Goal: Task Accomplishment & Management: Manage account settings

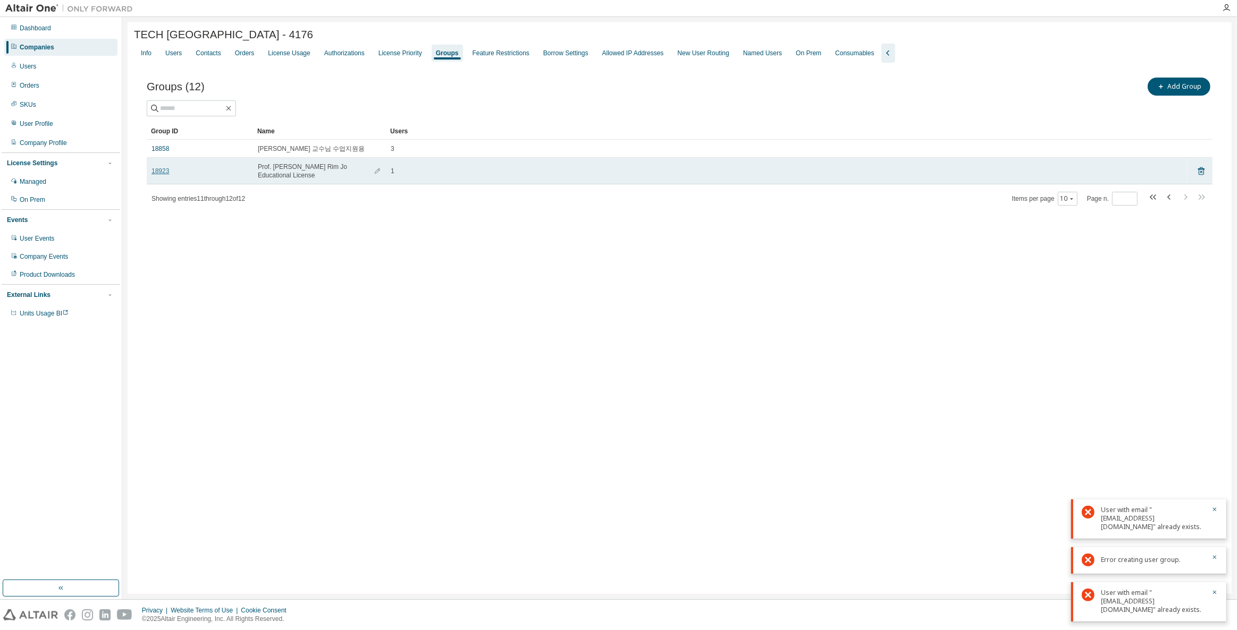
click at [164, 167] on link "18923" at bounding box center [160, 171] width 18 height 9
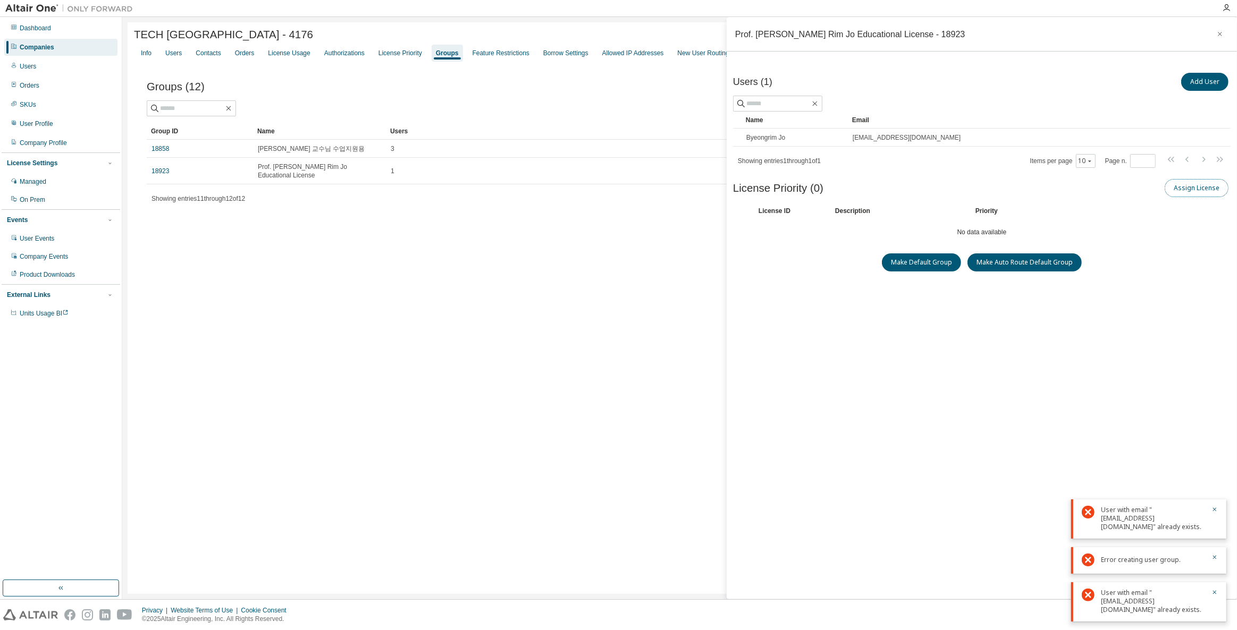
click at [1204, 188] on button "Assign License" at bounding box center [1196, 188] width 64 height 18
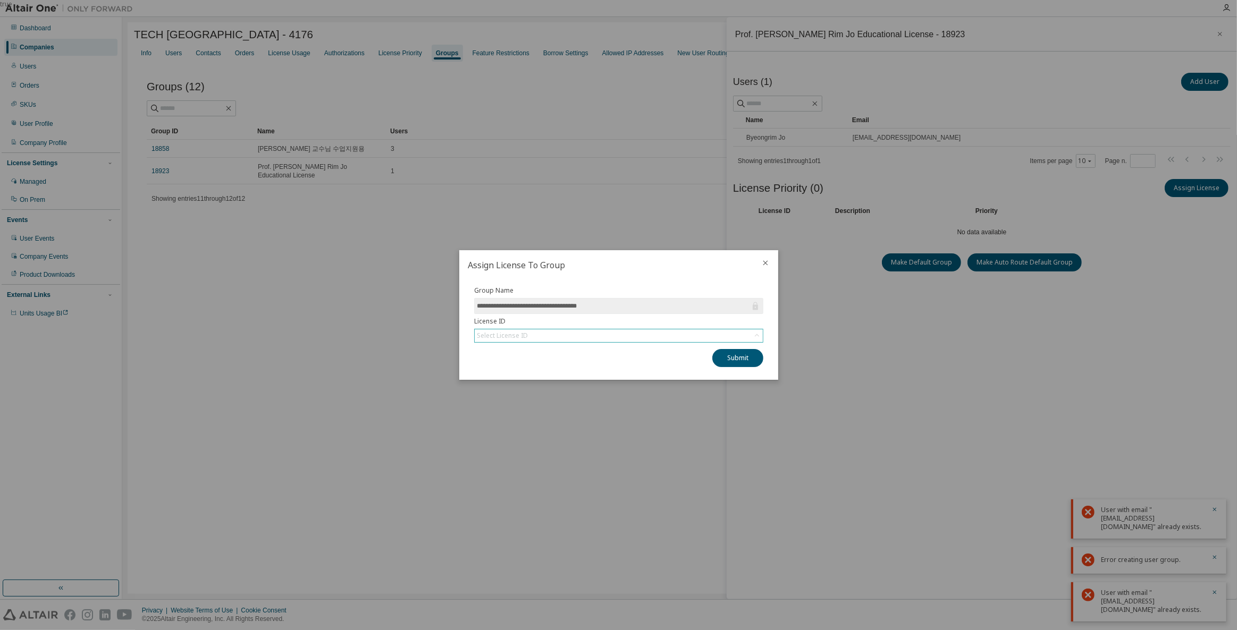
click at [676, 337] on div "Select License ID" at bounding box center [619, 335] width 288 height 13
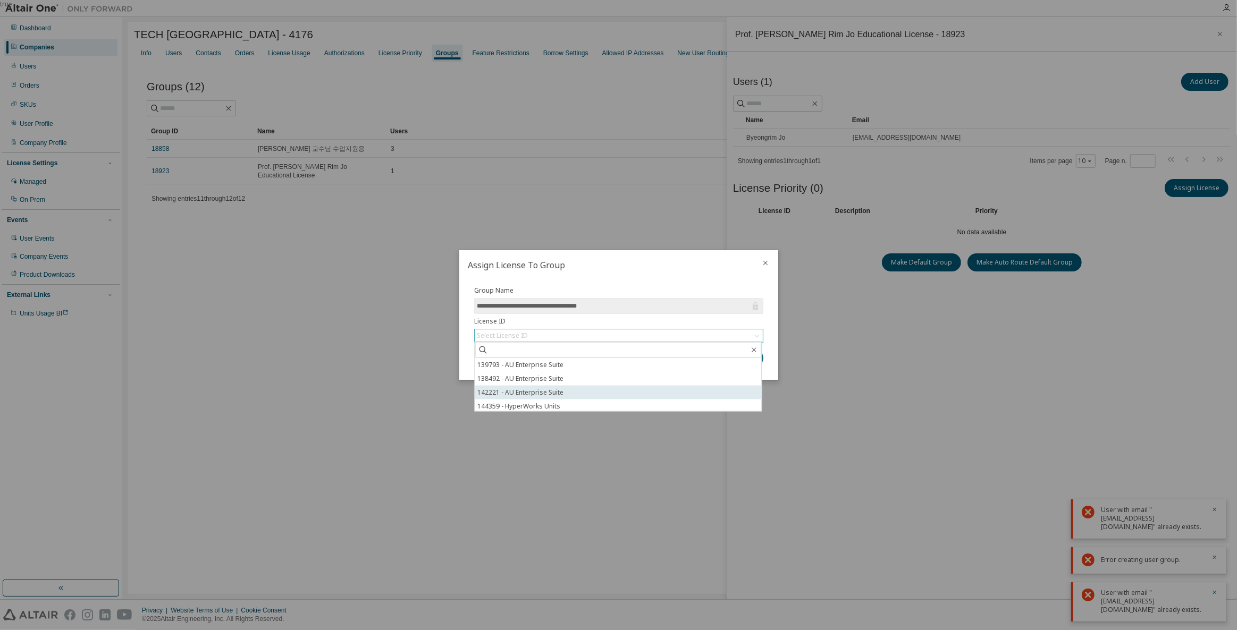
scroll to position [16, 0]
click at [540, 403] on li "148845 - AU Enterprise Suite" at bounding box center [618, 405] width 286 height 14
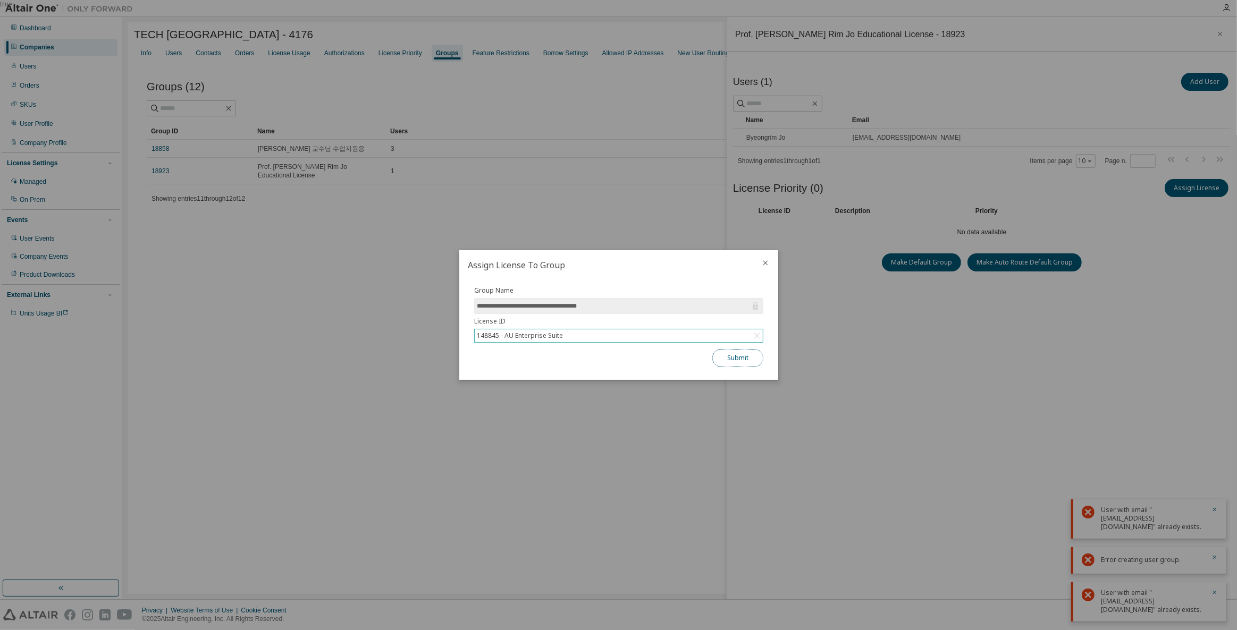
click at [762, 358] on button "Submit" at bounding box center [737, 358] width 51 height 18
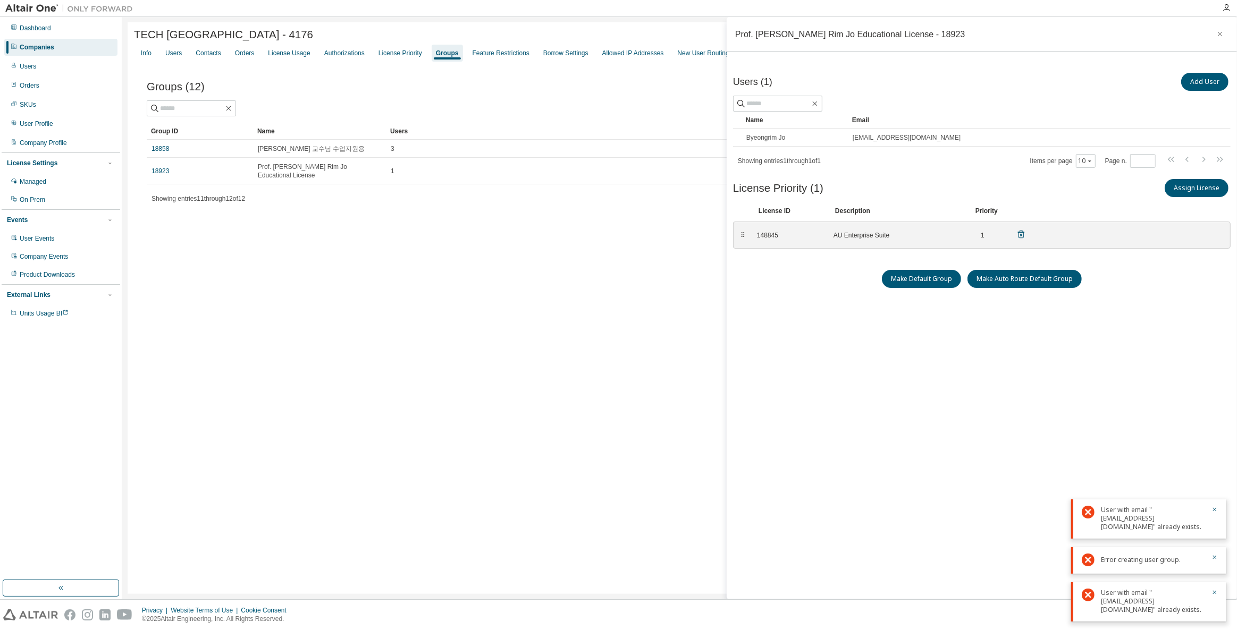
click at [1029, 232] on div "148845 AU Enterprise Suite 1" at bounding box center [891, 235] width 282 height 18
click at [1019, 234] on icon at bounding box center [1021, 235] width 10 height 10
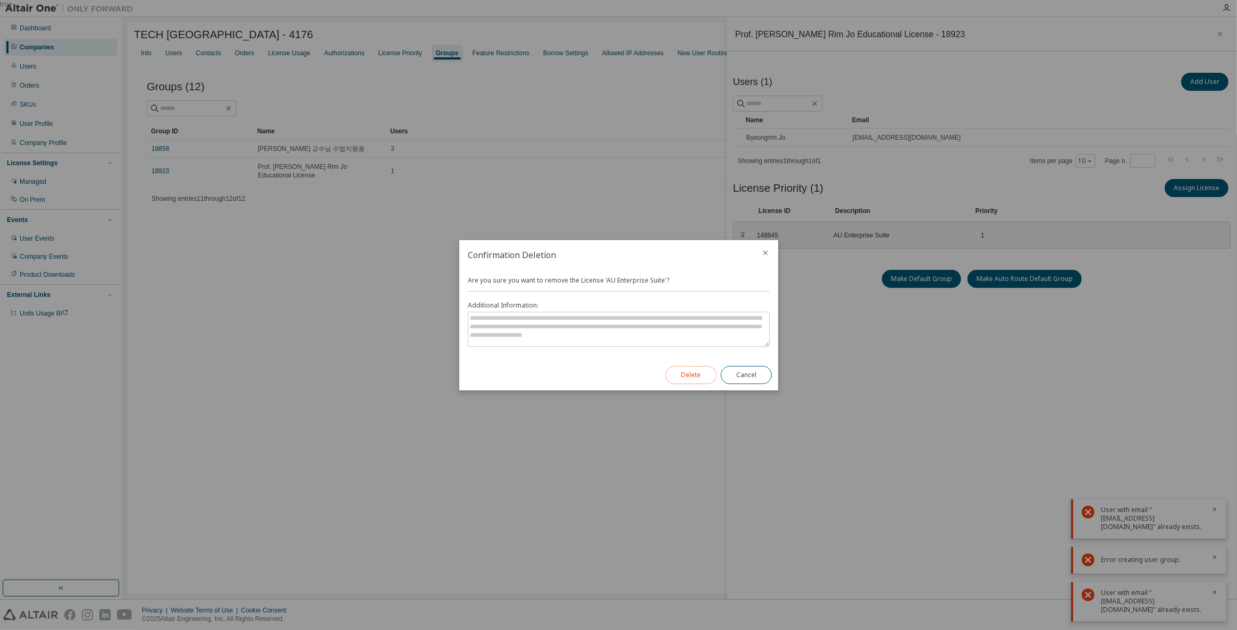
click at [684, 381] on button "Delete" at bounding box center [690, 375] width 51 height 18
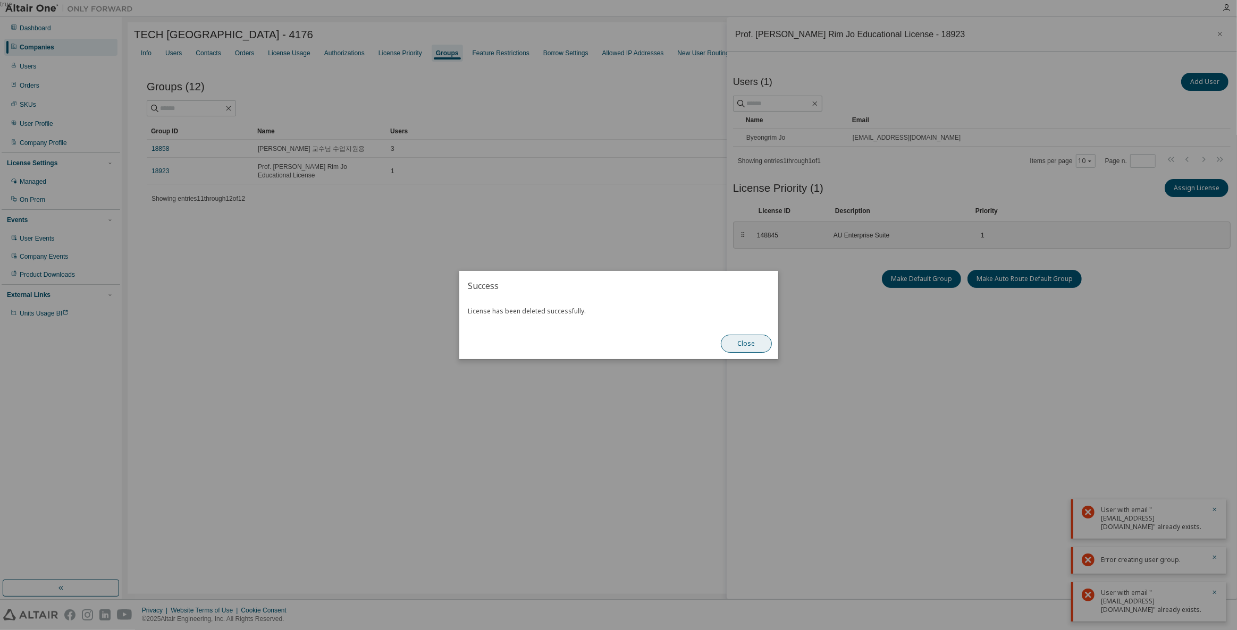
click at [742, 343] on button "Close" at bounding box center [746, 344] width 51 height 18
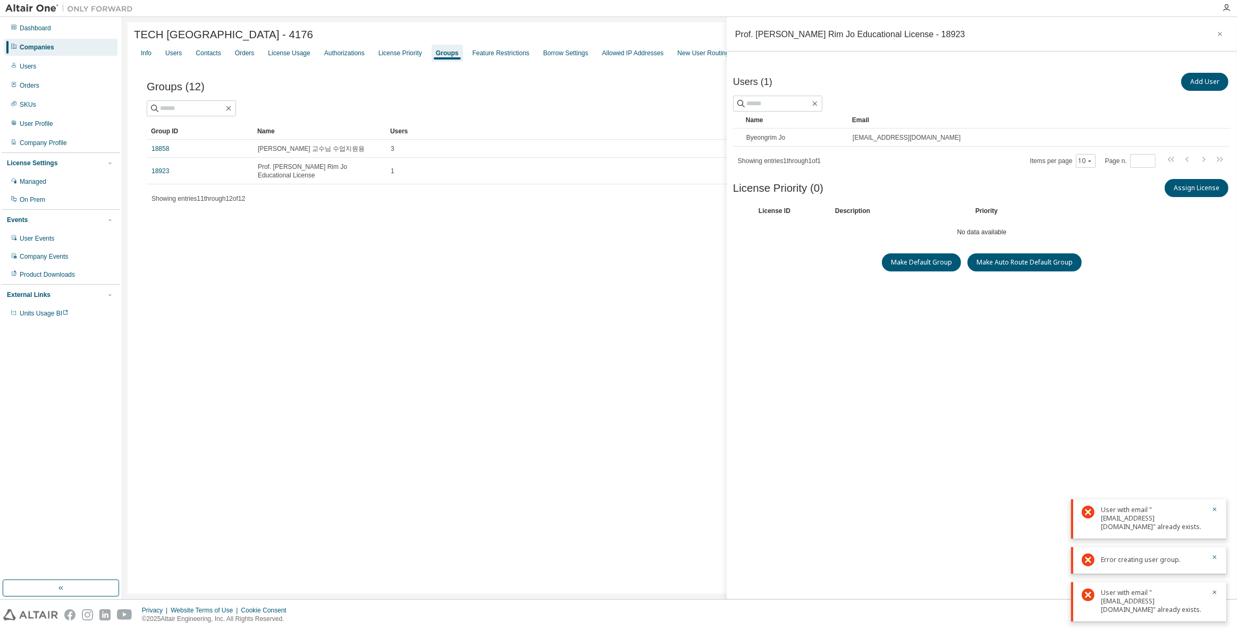
click at [1197, 196] on div "Assign License" at bounding box center [1106, 188] width 249 height 22
click at [1197, 191] on button "Assign License" at bounding box center [1196, 188] width 64 height 18
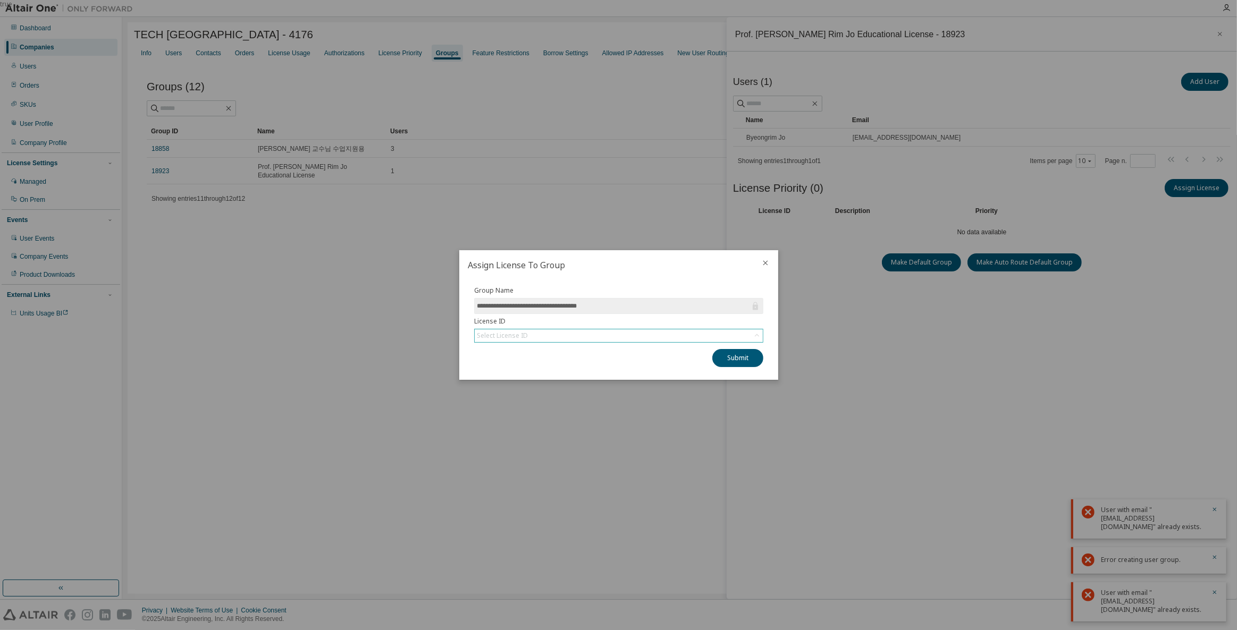
click at [620, 341] on div "Select License ID" at bounding box center [619, 335] width 288 height 13
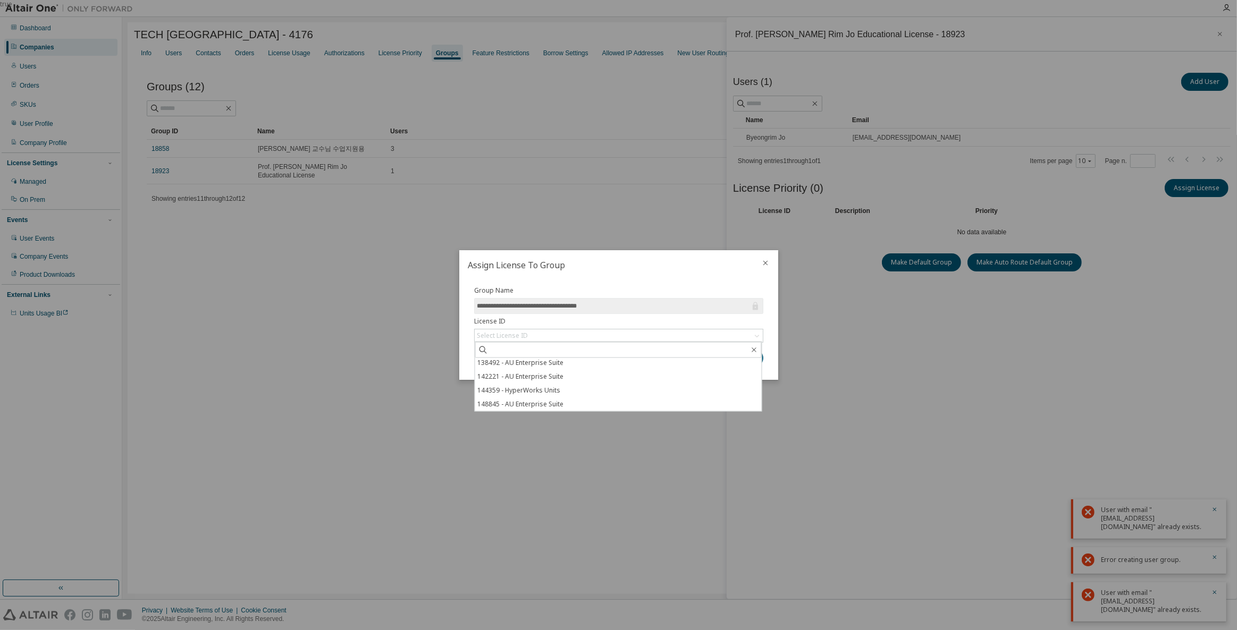
click at [764, 262] on icon "close" at bounding box center [765, 263] width 9 height 9
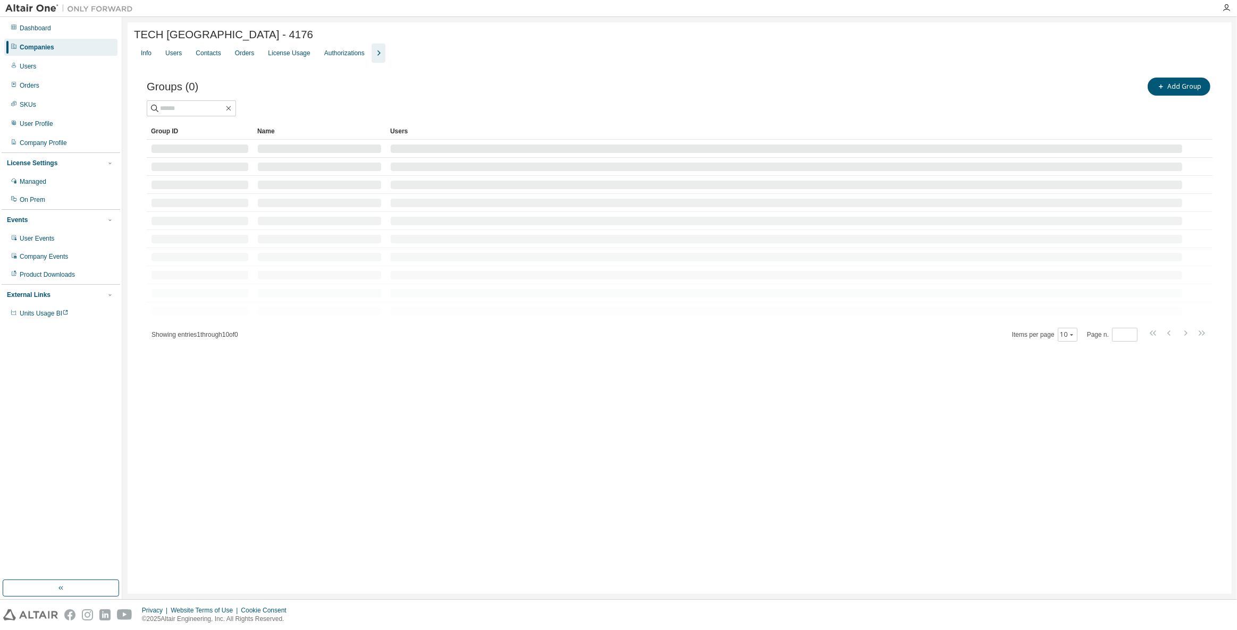
click at [374, 53] on icon "button" at bounding box center [378, 53] width 13 height 13
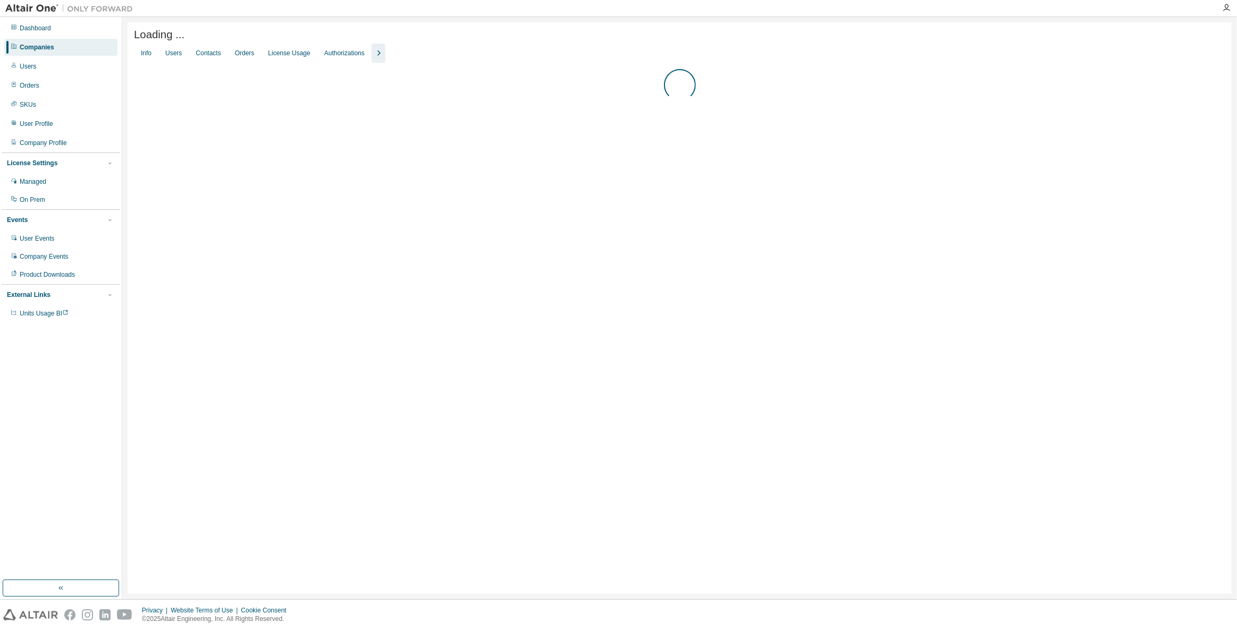
click at [58, 47] on div "Companies" at bounding box center [60, 47] width 113 height 17
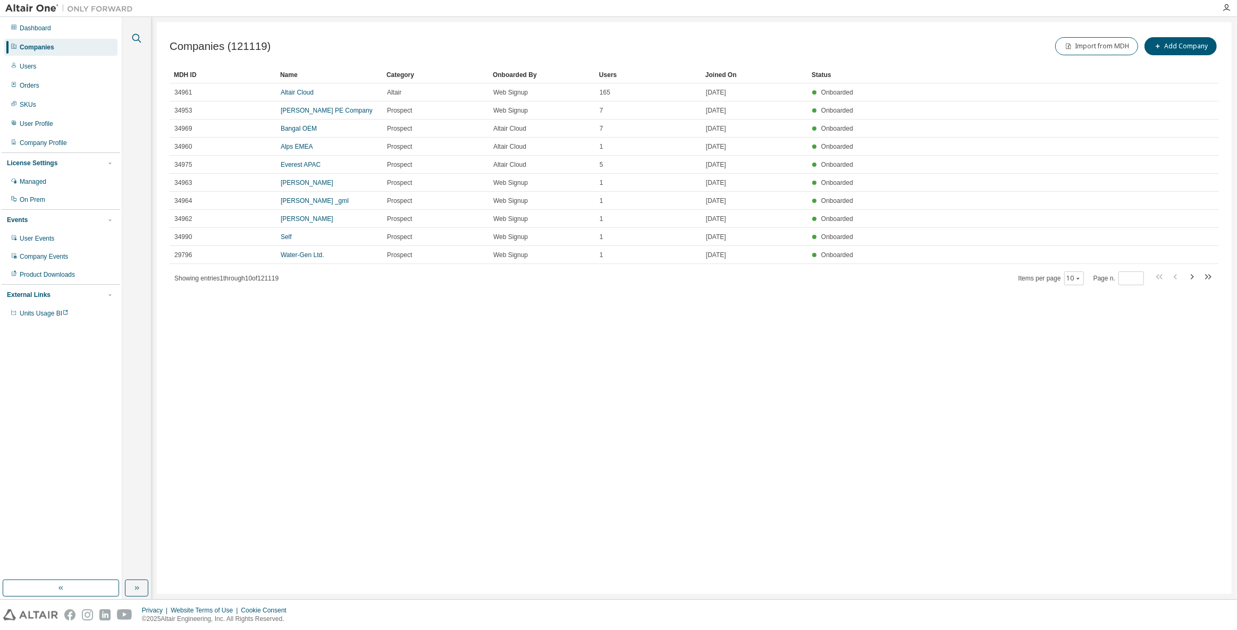
click at [138, 39] on icon "button" at bounding box center [136, 38] width 9 height 9
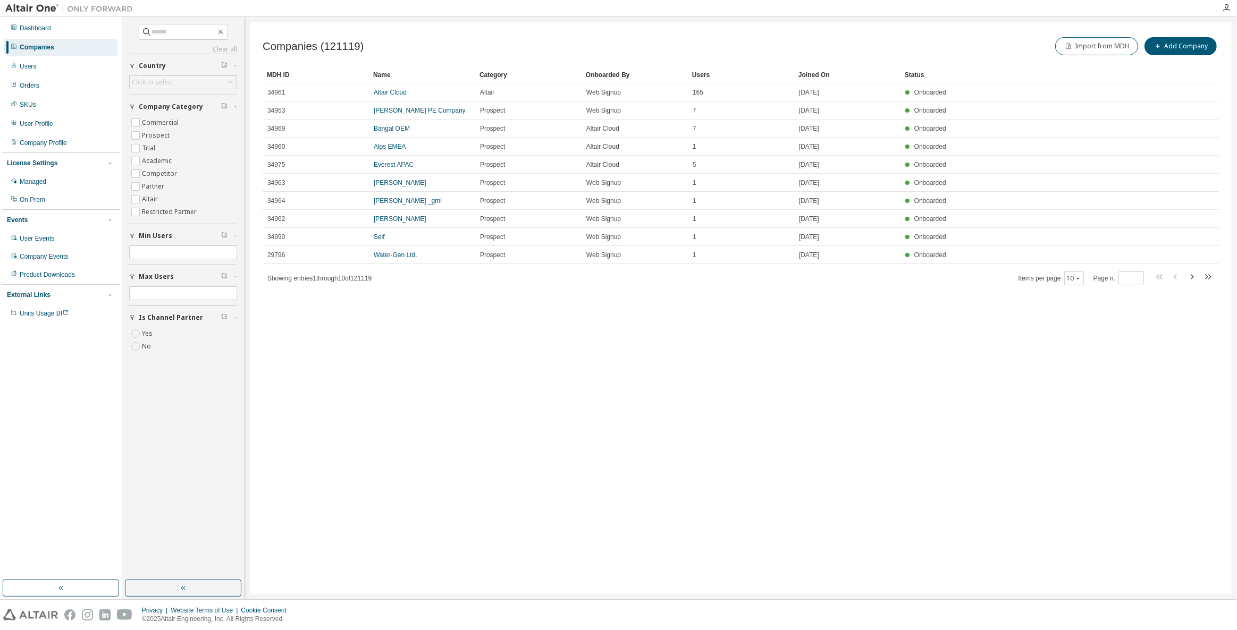
click at [160, 39] on div "Clear all Is Channel Partner Yes No Max Users Min Users Company Category Commer…" at bounding box center [183, 191] width 108 height 334
click at [179, 30] on input "text" at bounding box center [184, 32] width 64 height 11
type input "****"
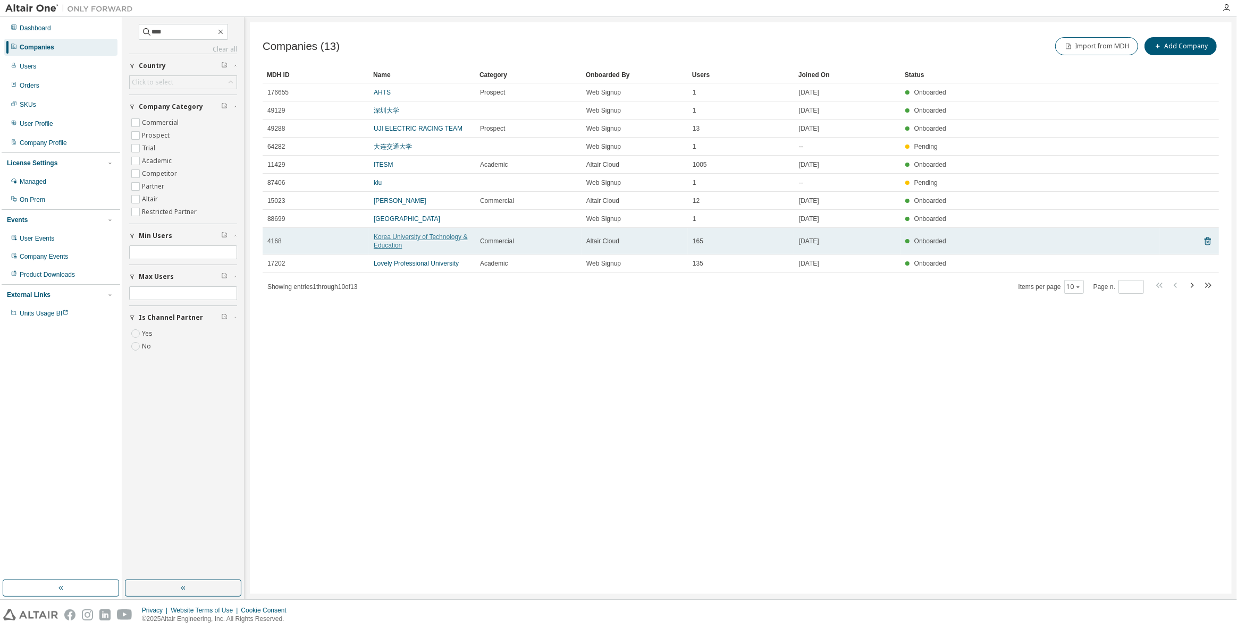
click at [400, 249] on link "Korea University of Technology & Education" at bounding box center [421, 241] width 94 height 16
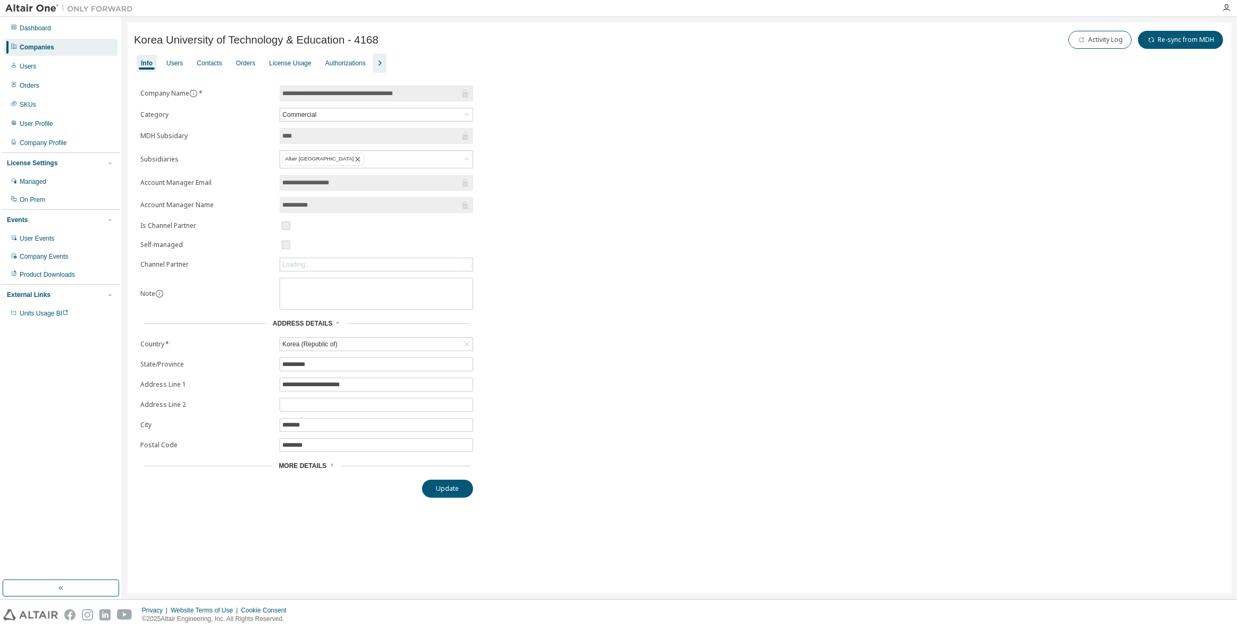
click at [373, 57] on icon "button" at bounding box center [379, 63] width 13 height 13
click at [439, 62] on div "Groups" at bounding box center [447, 63] width 21 height 9
click at [66, 48] on div "Companies" at bounding box center [60, 47] width 113 height 17
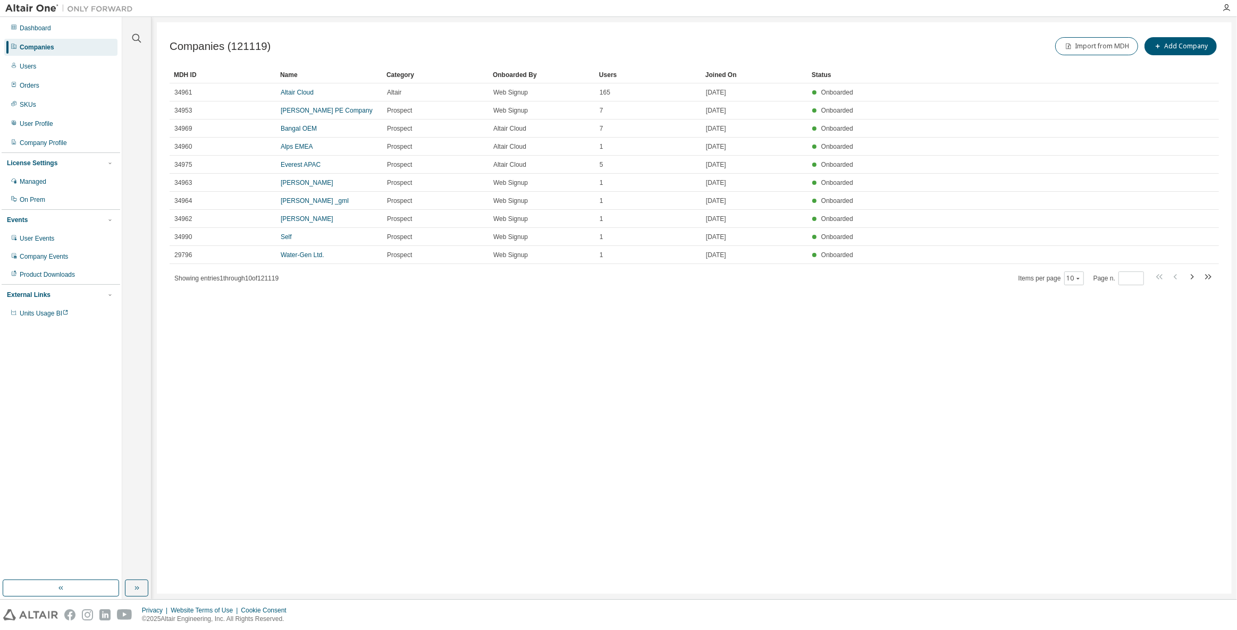
click at [145, 37] on div at bounding box center [137, 32] width 26 height 27
click at [140, 37] on icon "button" at bounding box center [136, 38] width 13 height 13
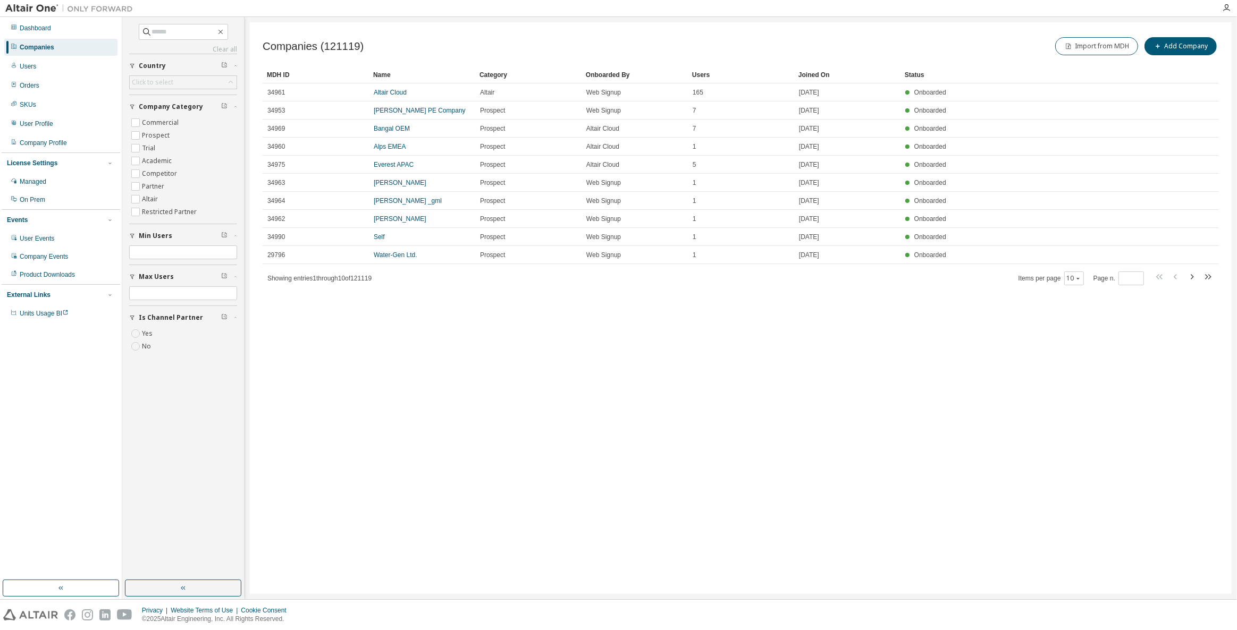
click at [154, 43] on div "Clear all Is Channel Partner Yes No Max Users Min Users Company Category Commer…" at bounding box center [183, 191] width 108 height 334
click at [169, 29] on input "text" at bounding box center [184, 32] width 64 height 11
type input "****"
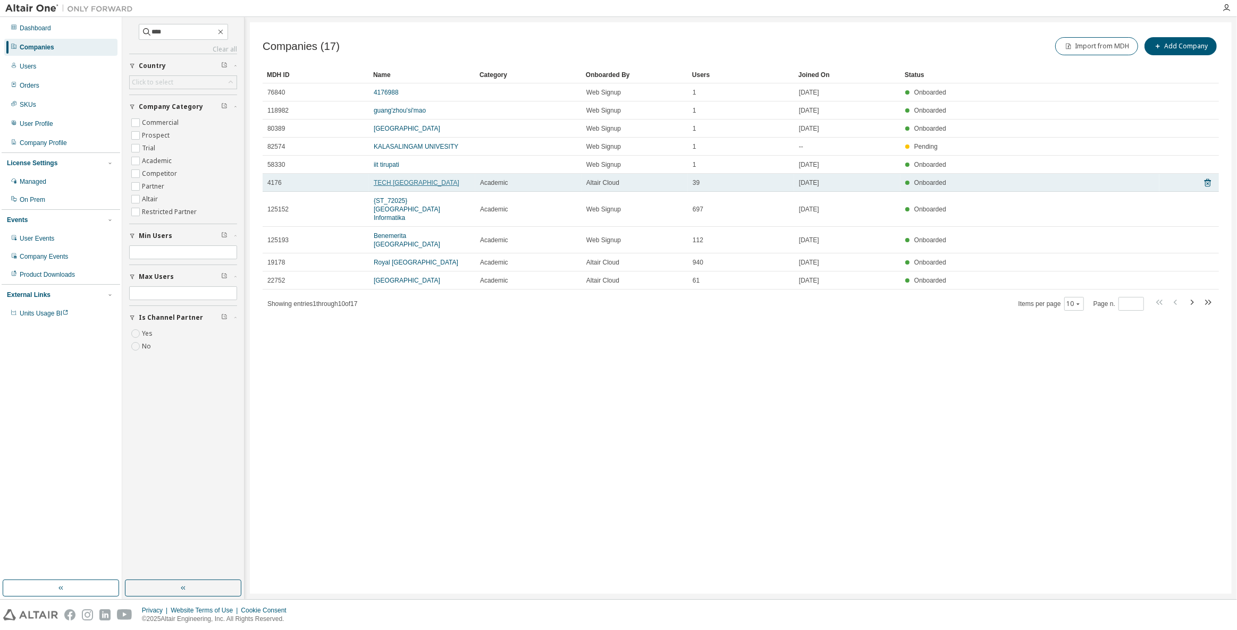
click at [424, 179] on link "TECH UNIVERSITY OF KOREA" at bounding box center [417, 182] width 86 height 7
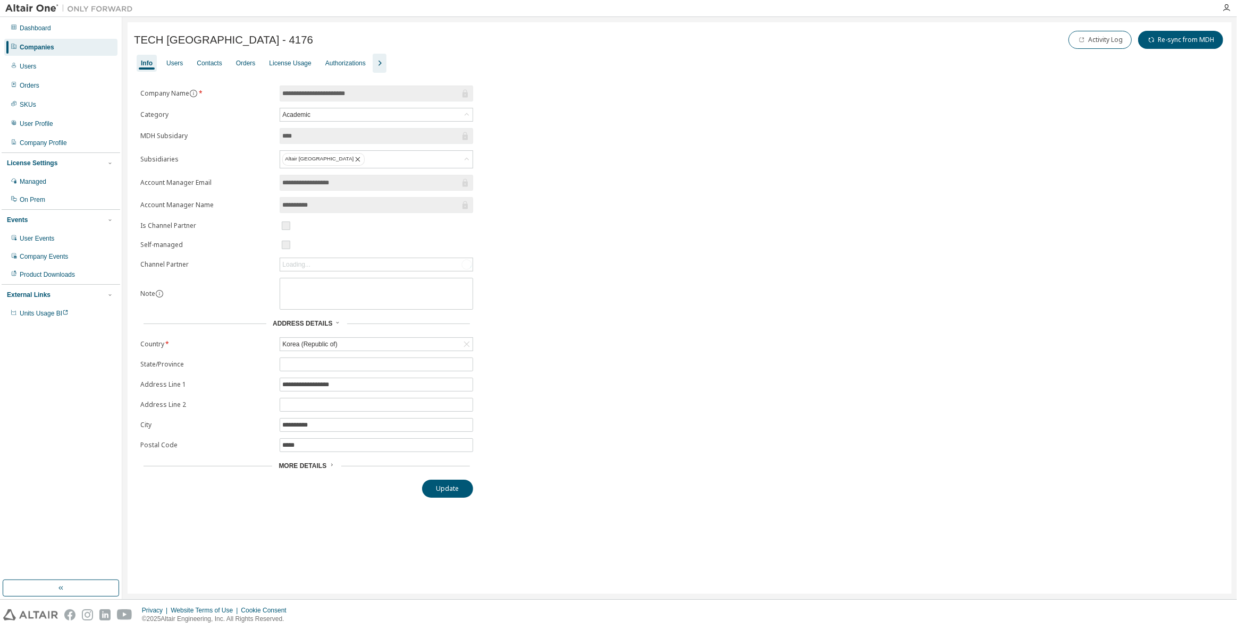
click at [376, 54] on button "button" at bounding box center [380, 63] width 14 height 19
click at [452, 61] on div "Groups" at bounding box center [447, 63] width 29 height 17
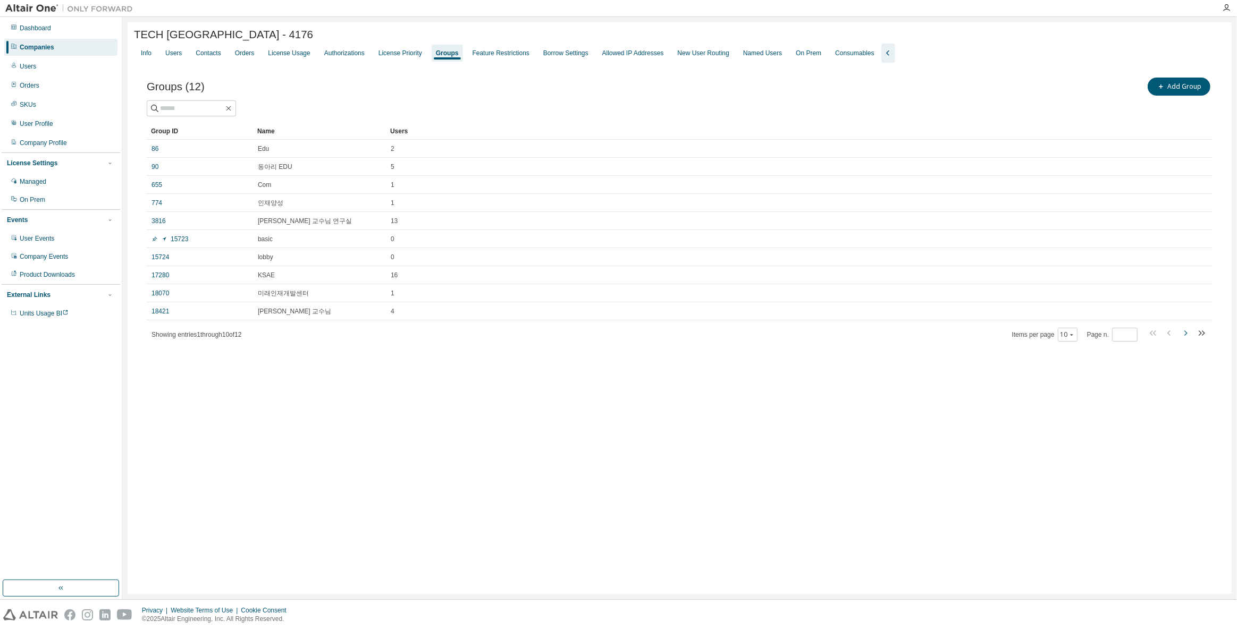
click at [1185, 329] on icon "button" at bounding box center [1185, 333] width 13 height 13
type input "*"
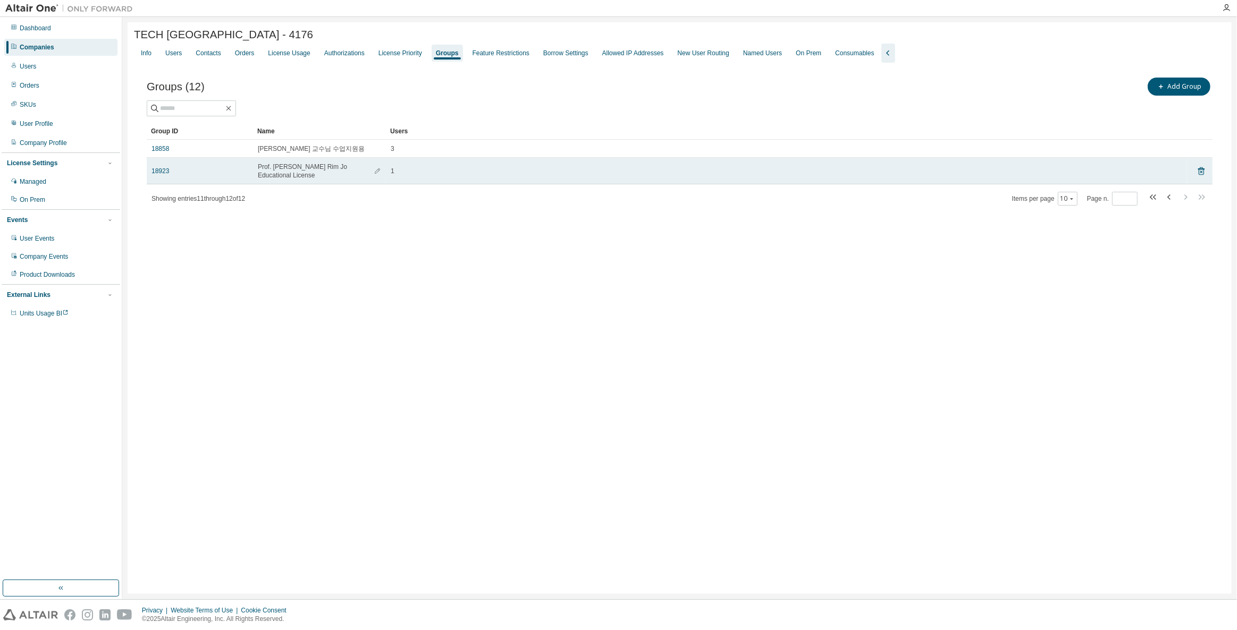
click at [173, 168] on div "18923" at bounding box center [199, 171] width 97 height 9
click at [167, 168] on link "18923" at bounding box center [160, 171] width 18 height 9
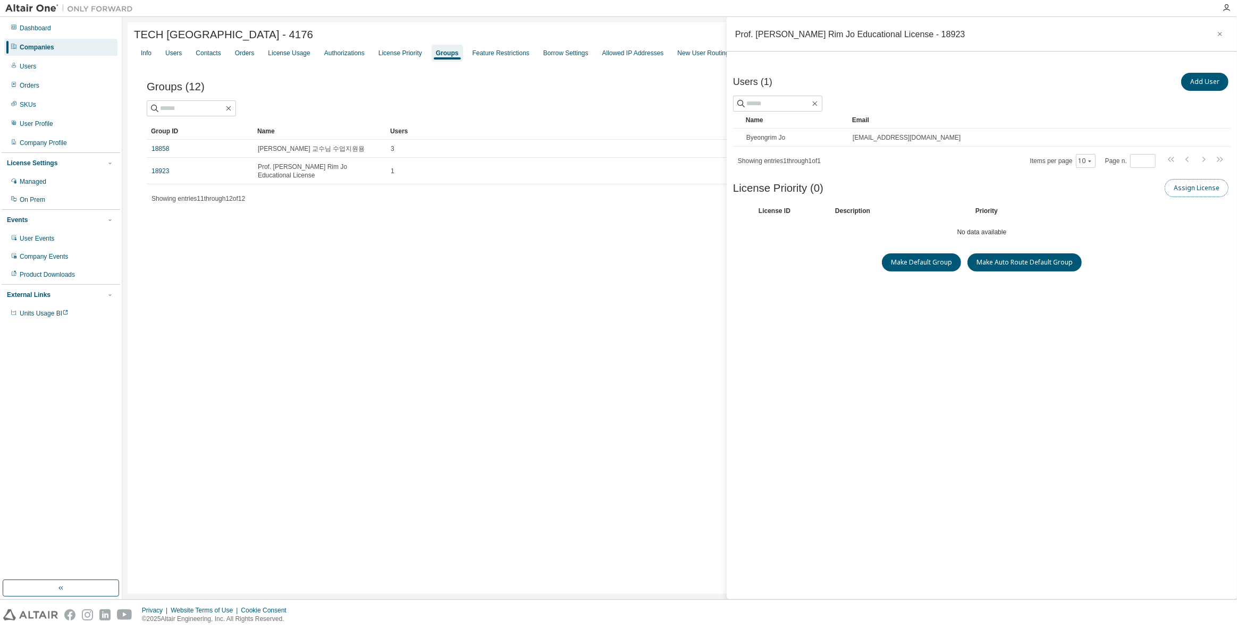
click at [1206, 191] on button "Assign License" at bounding box center [1196, 188] width 64 height 18
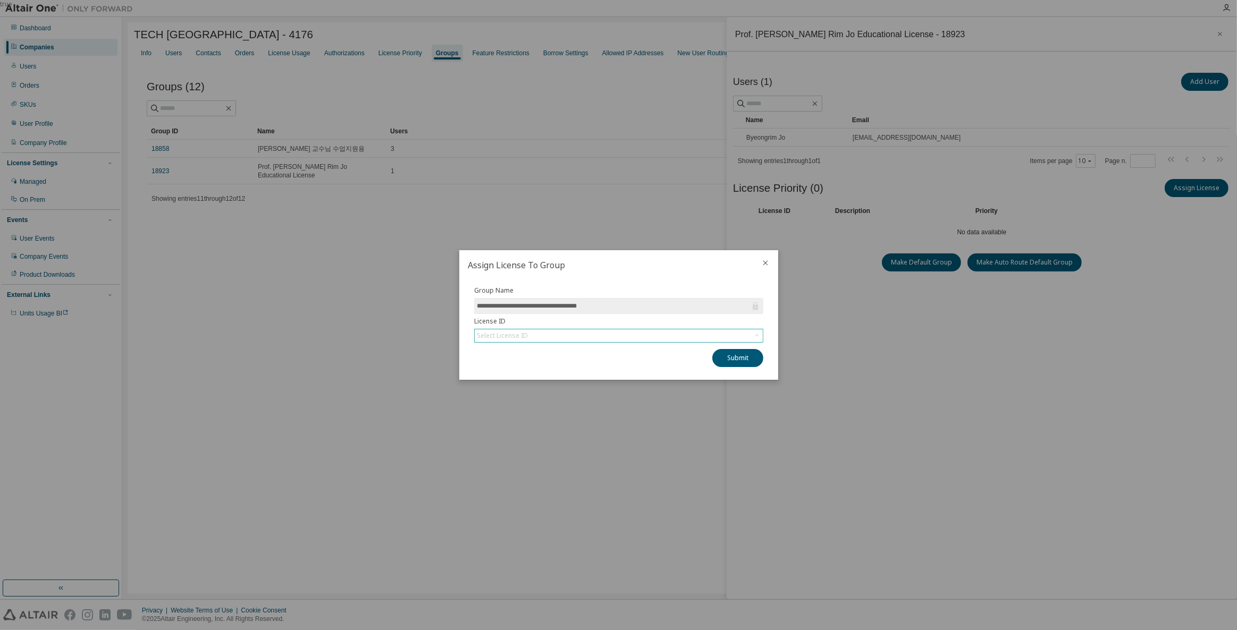
click at [532, 339] on div "Select License ID" at bounding box center [619, 335] width 288 height 13
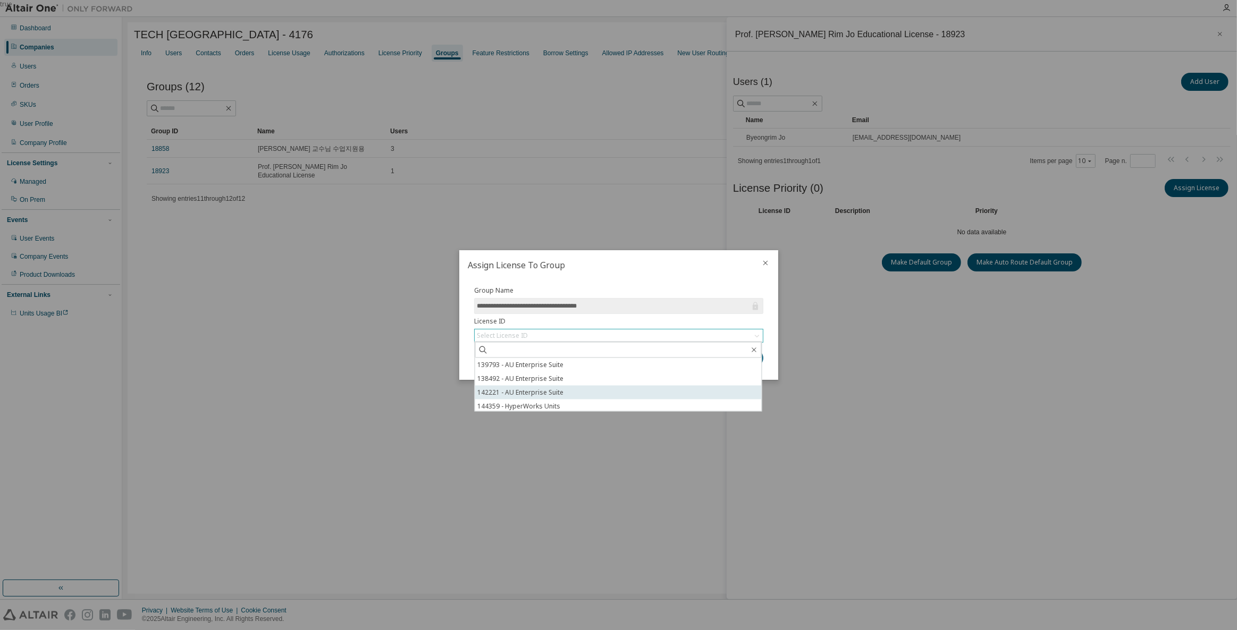
scroll to position [29, 0]
click at [604, 403] on li "149492 - AU Enterprise Suite" at bounding box center [618, 405] width 286 height 14
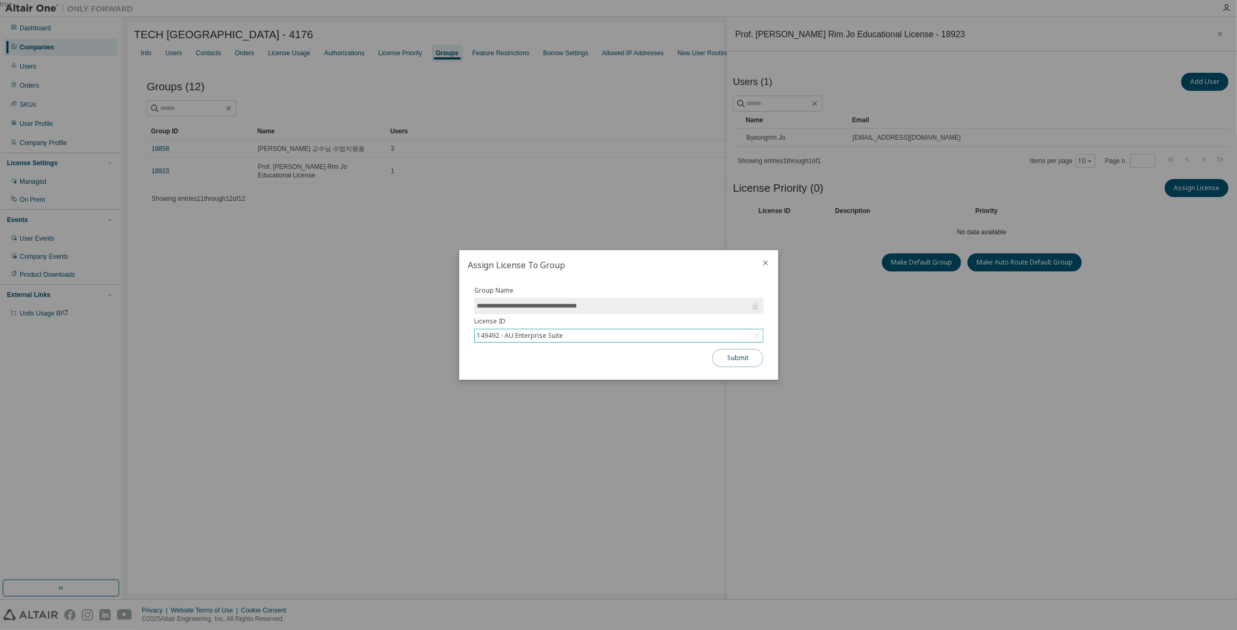
click at [741, 356] on button "Submit" at bounding box center [737, 358] width 51 height 18
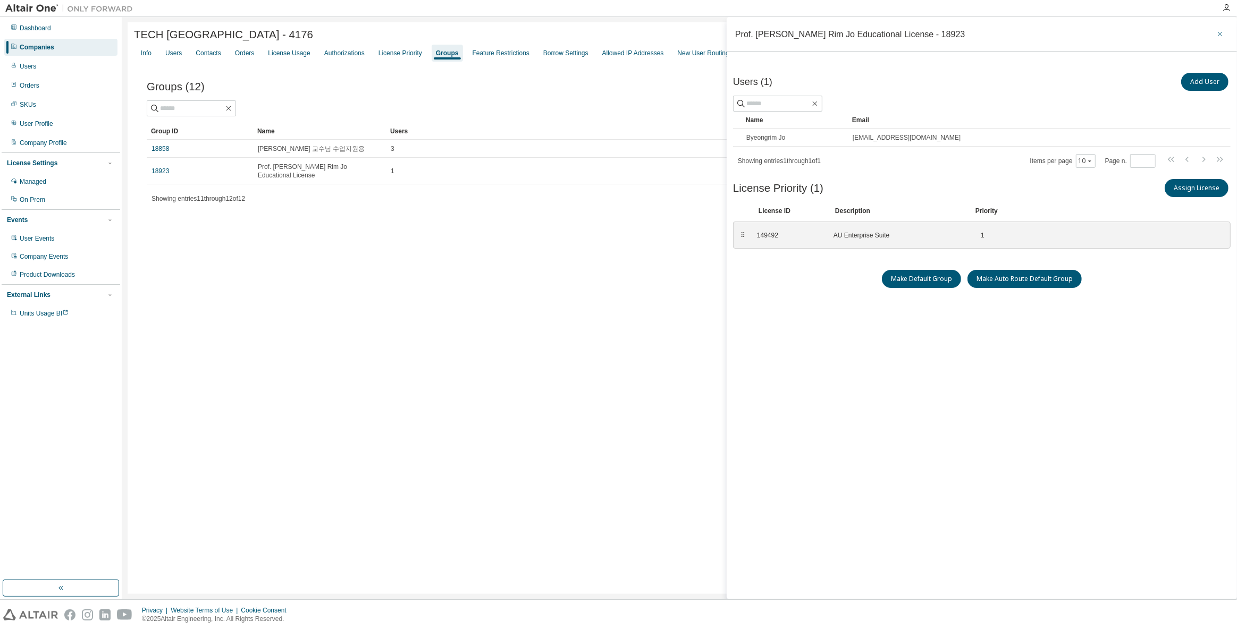
click at [1219, 37] on icon "button" at bounding box center [1219, 34] width 7 height 9
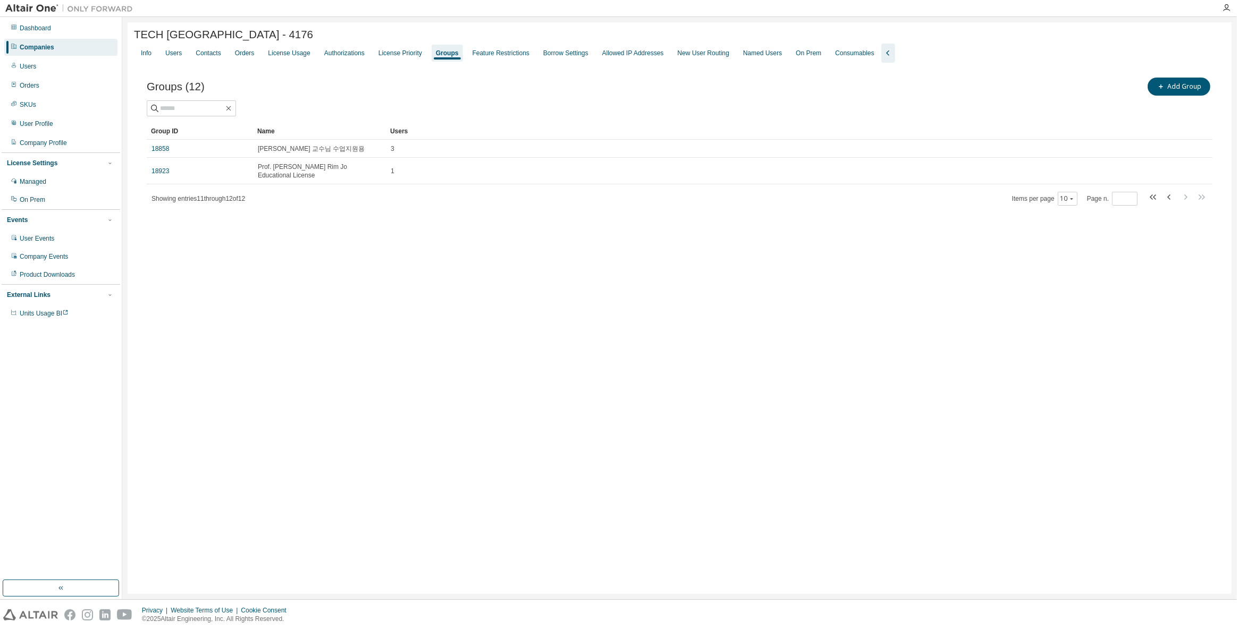
click at [54, 49] on div "Companies" at bounding box center [60, 47] width 113 height 17
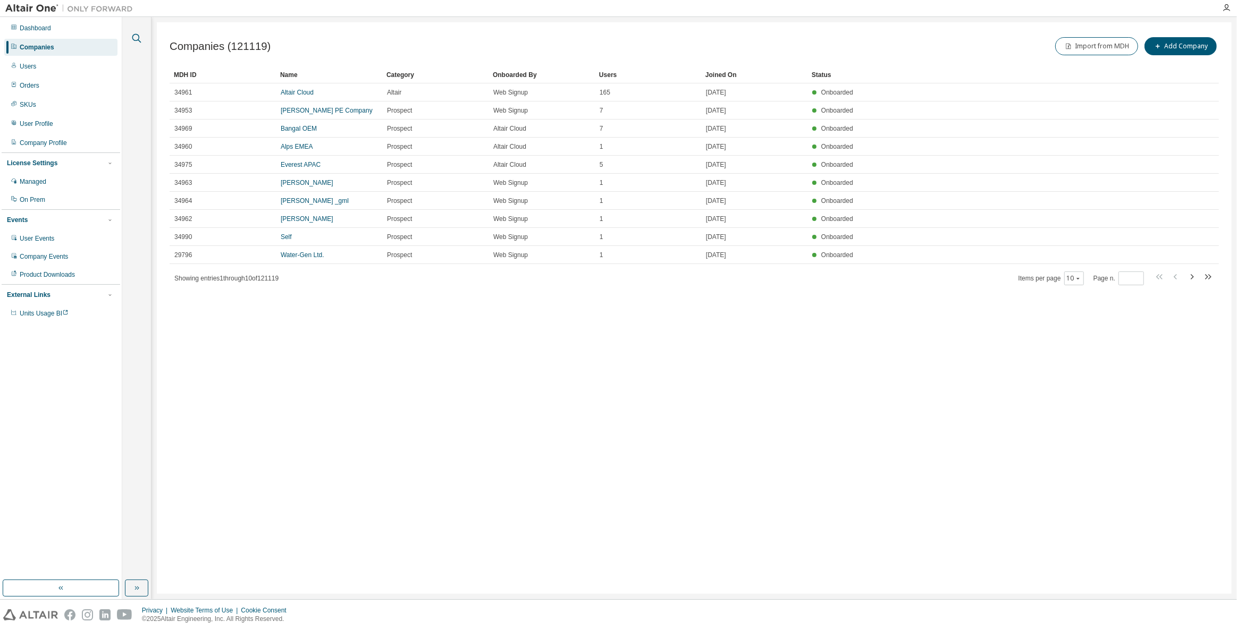
click at [133, 36] on icon "button" at bounding box center [136, 38] width 13 height 13
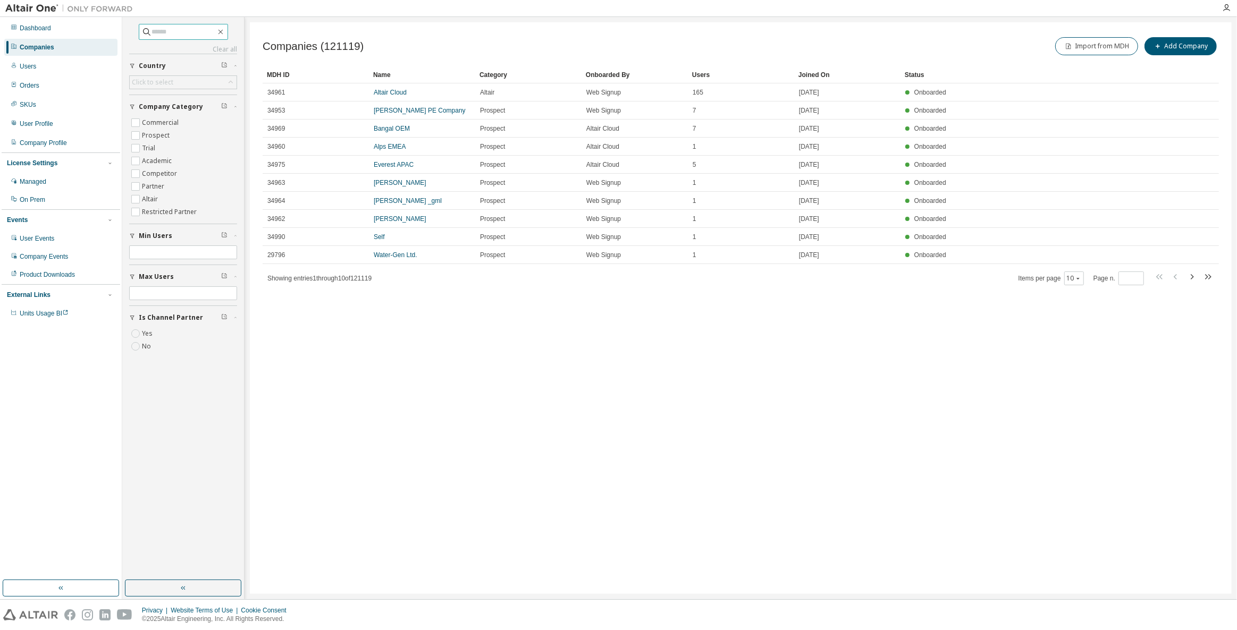
click at [170, 29] on input "text" at bounding box center [184, 32] width 64 height 11
type input "****"
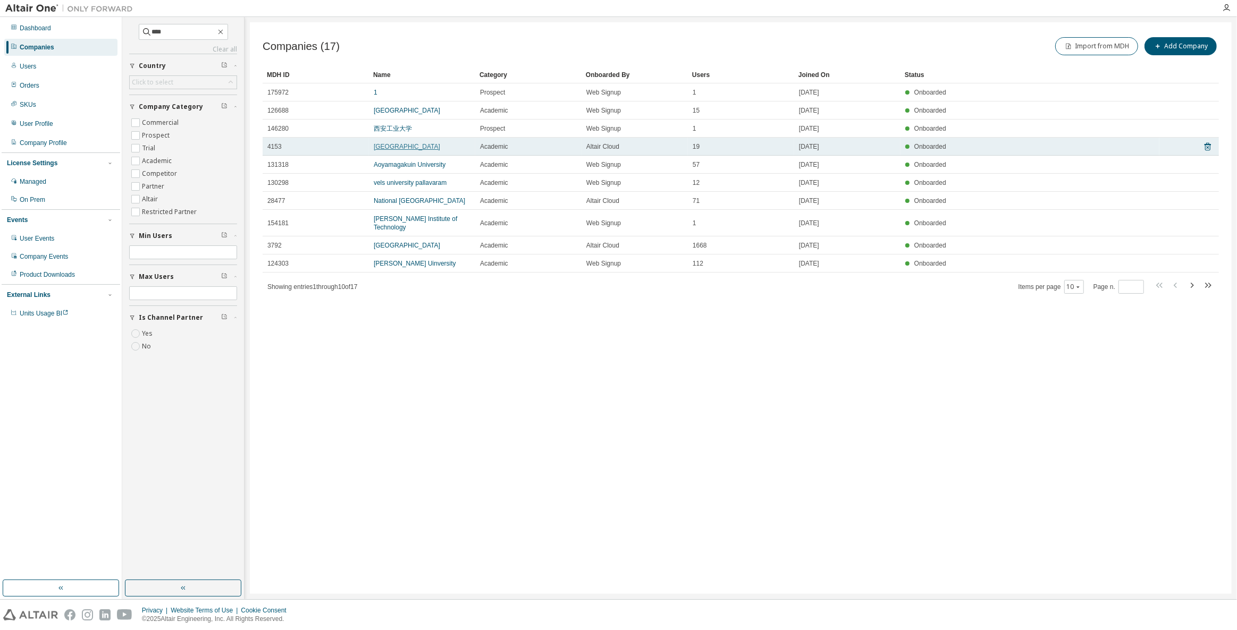
click at [383, 143] on link "Daegu University" at bounding box center [407, 146] width 66 height 7
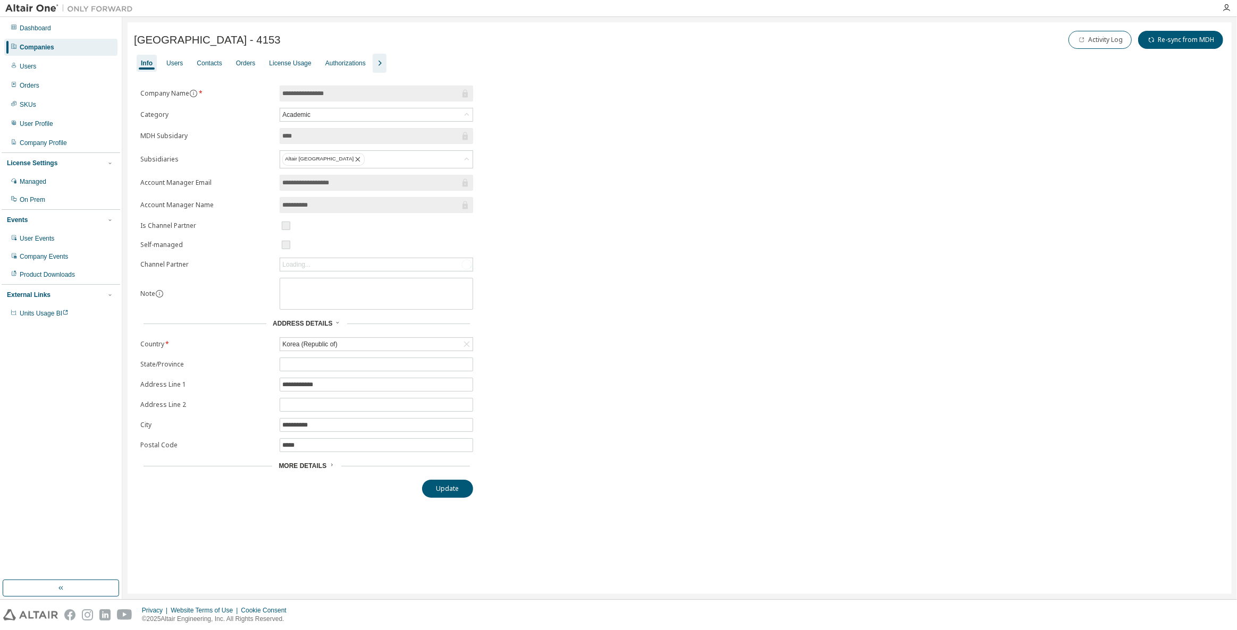
click at [379, 59] on icon "button" at bounding box center [379, 63] width 13 height 13
click at [453, 62] on div "Groups" at bounding box center [447, 63] width 29 height 17
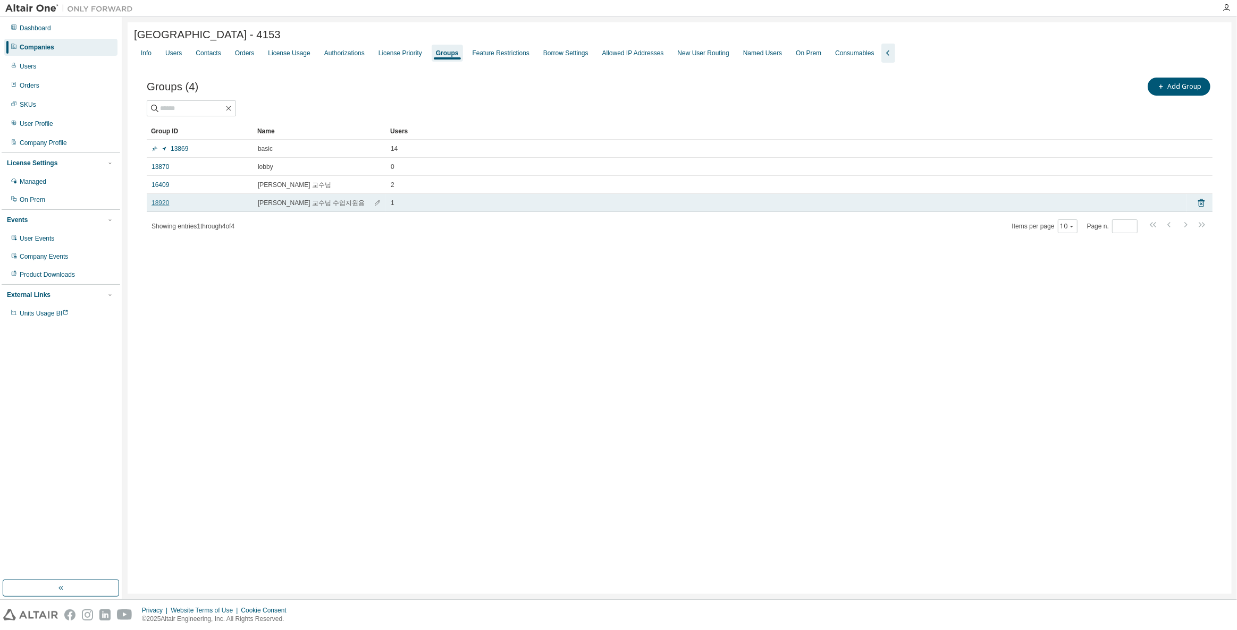
click at [157, 207] on link "18920" at bounding box center [160, 203] width 18 height 9
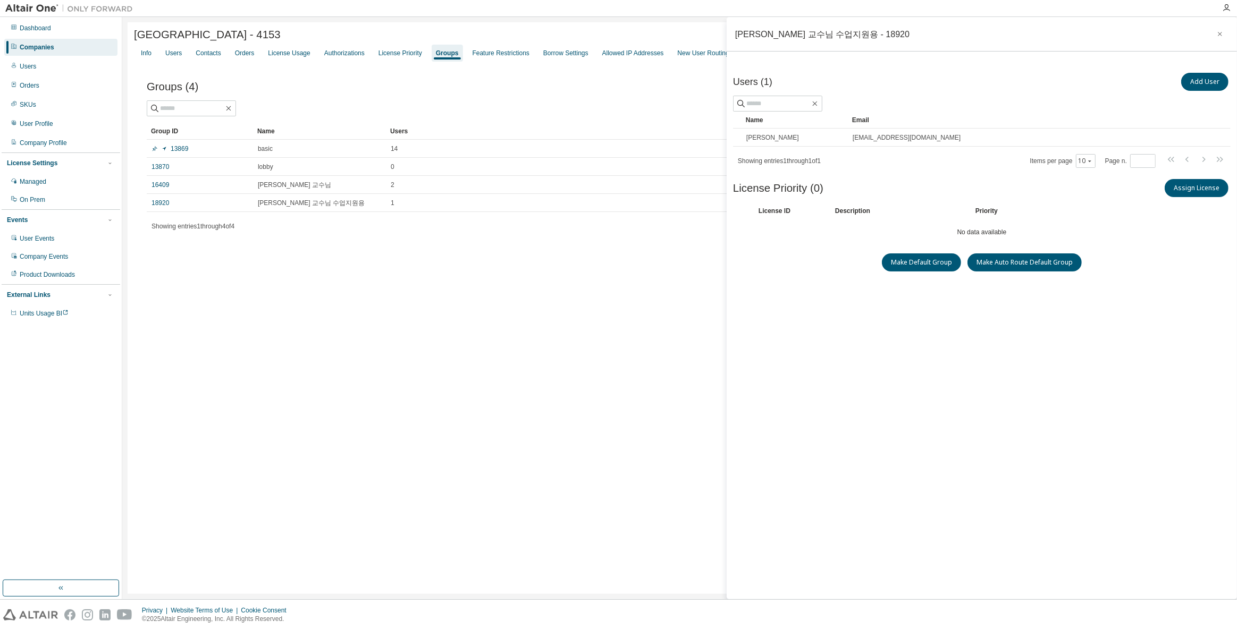
click at [1193, 196] on div "Assign License" at bounding box center [1106, 188] width 249 height 22
click at [1181, 188] on button "Assign License" at bounding box center [1196, 188] width 64 height 18
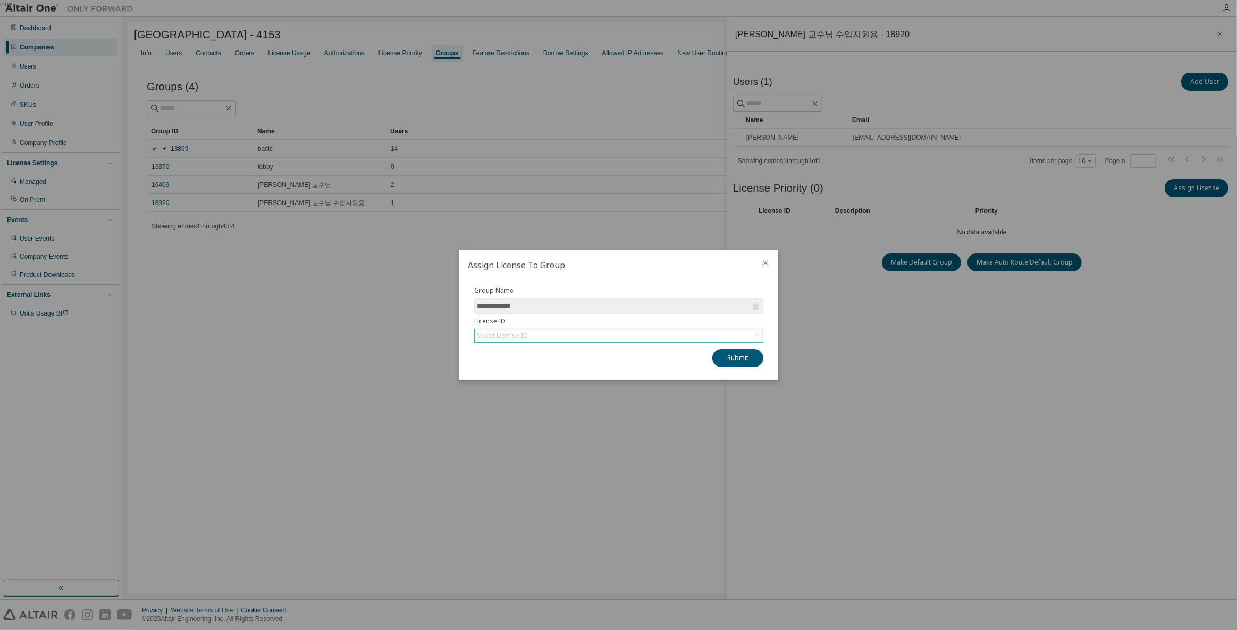
click at [624, 333] on div "Select License ID" at bounding box center [619, 335] width 288 height 13
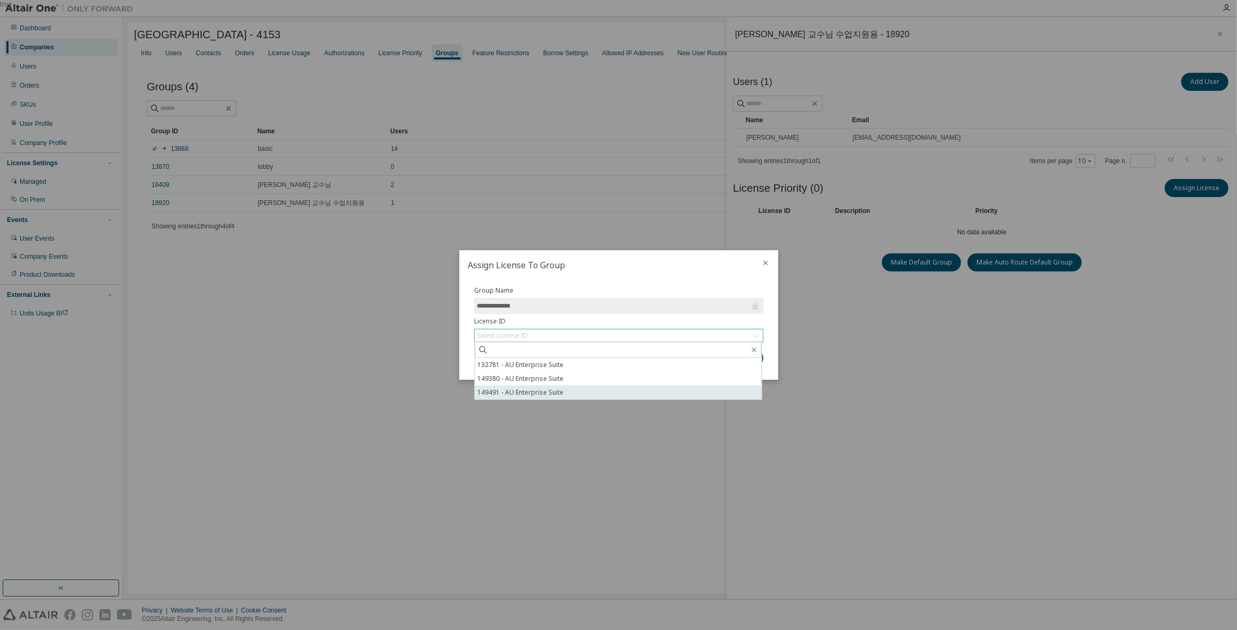
click at [576, 392] on li "149491 - AU Enterprise Suite" at bounding box center [618, 393] width 286 height 14
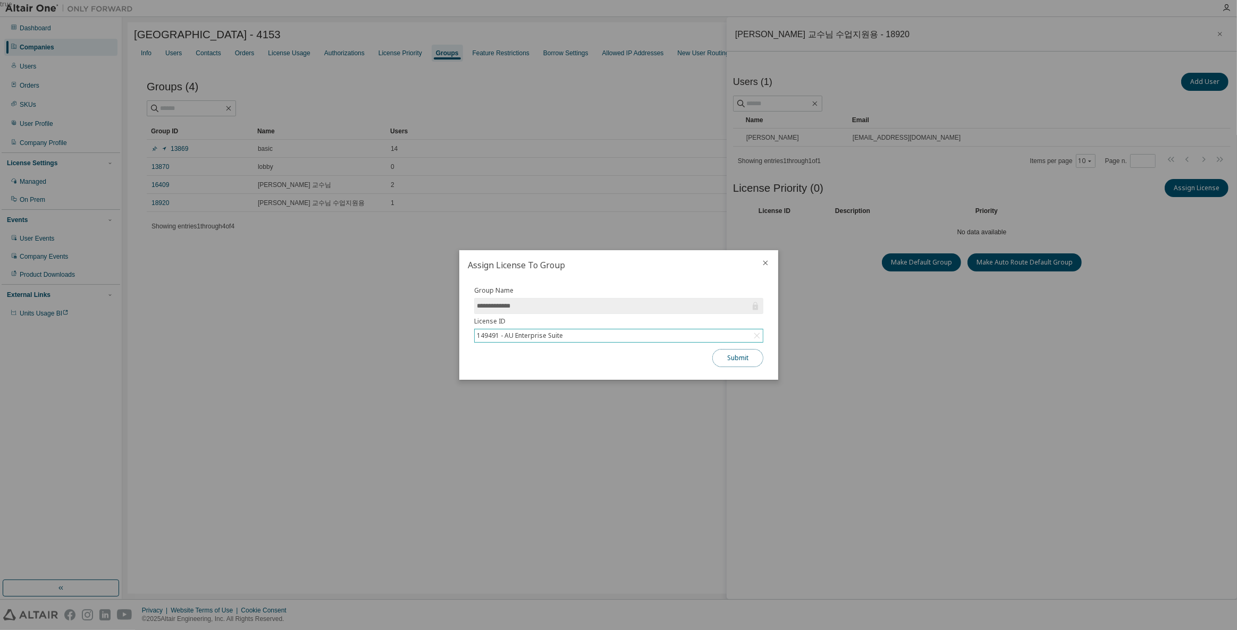
click at [760, 353] on button "Submit" at bounding box center [737, 358] width 51 height 18
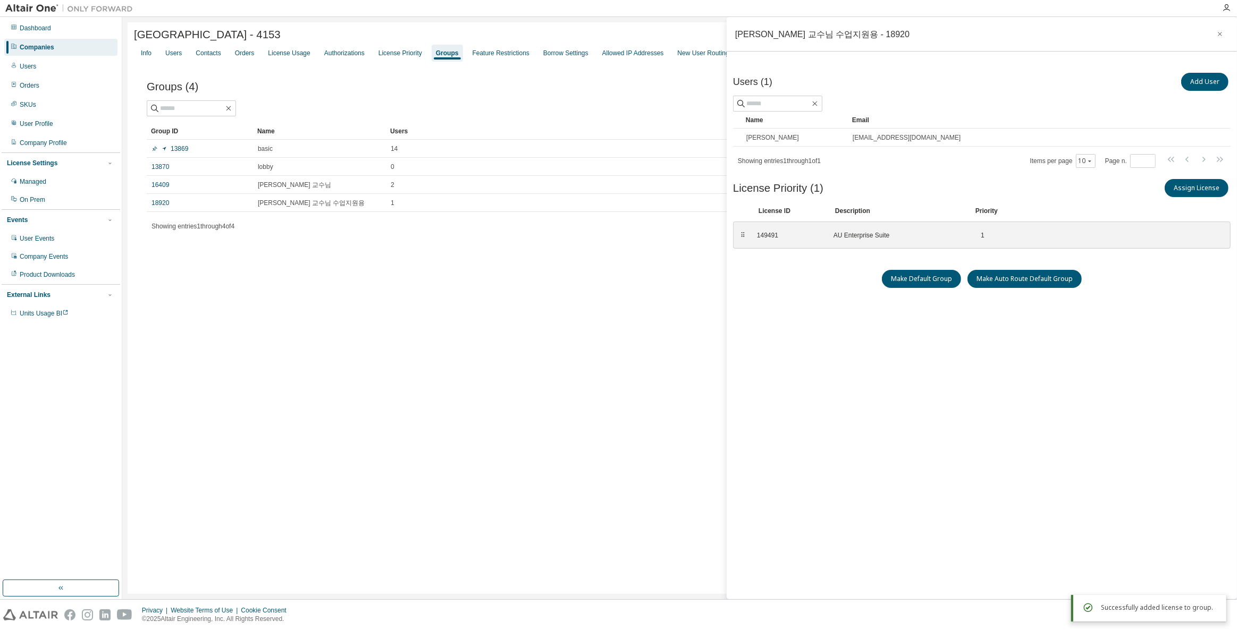
click at [615, 353] on div "Daegu University - 4153 Clear Load Save Save As Field Operator Value Select fil…" at bounding box center [680, 308] width 1104 height 572
click at [1223, 33] on icon "button" at bounding box center [1219, 34] width 7 height 9
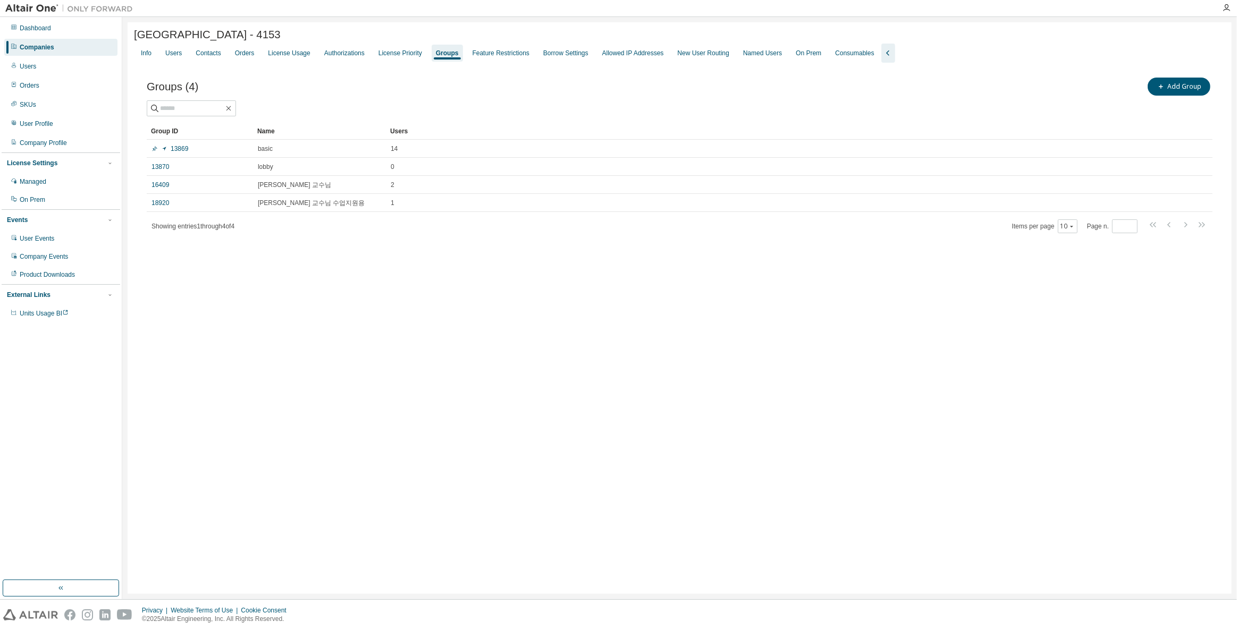
click at [69, 41] on div "Companies" at bounding box center [60, 47] width 113 height 17
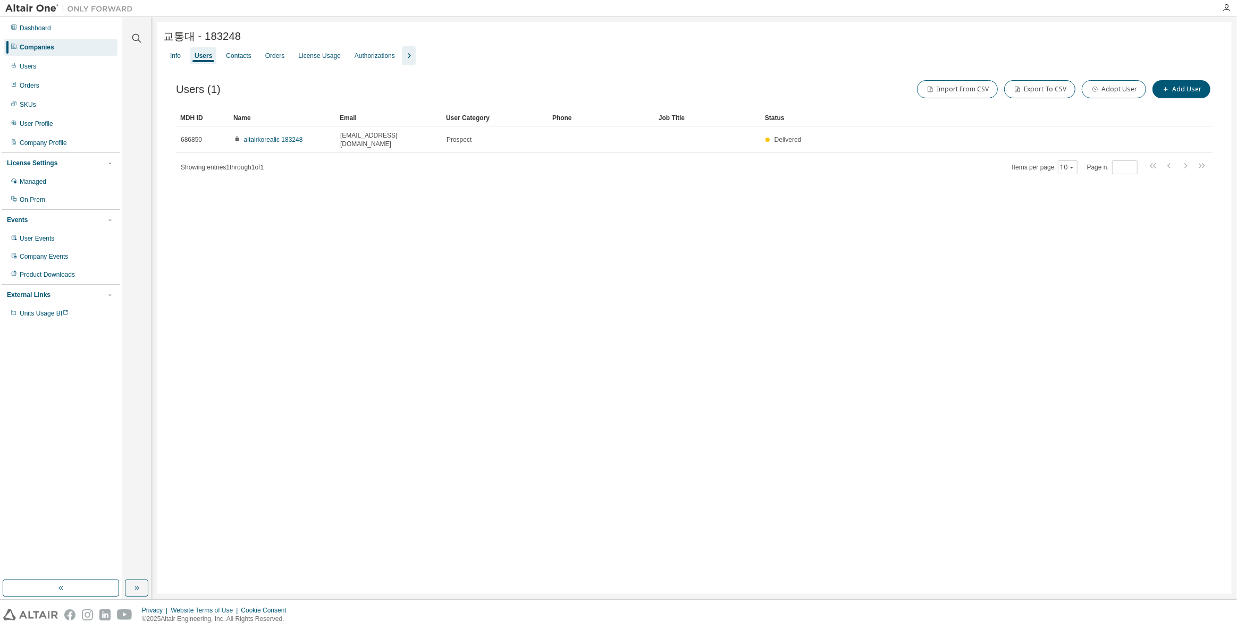
click at [49, 53] on div "Companies" at bounding box center [60, 47] width 113 height 17
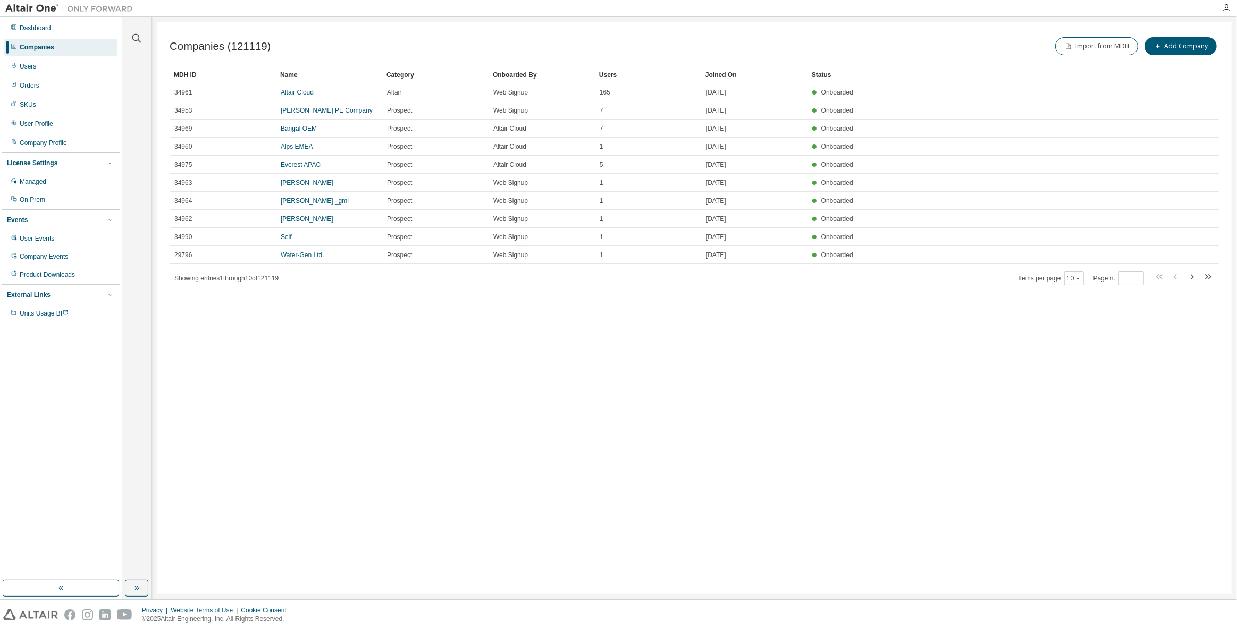
click at [56, 50] on div "Companies" at bounding box center [60, 47] width 113 height 17
